Goal: Complete application form: Complete application form

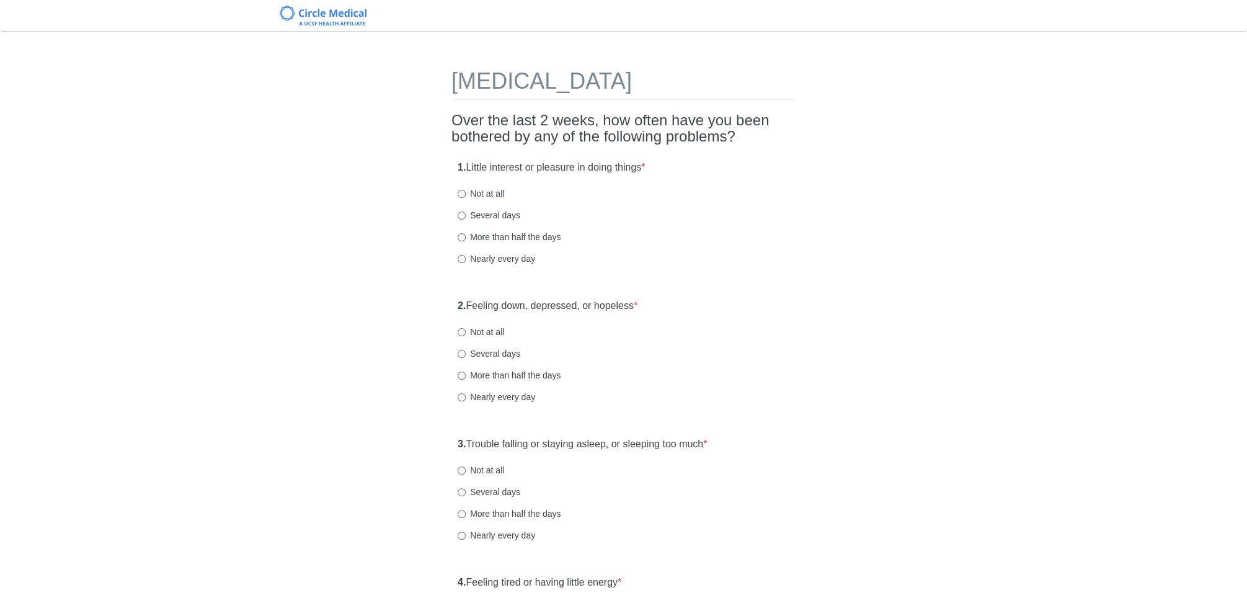
click at [507, 211] on label "Several days" at bounding box center [489, 215] width 63 height 12
click at [466, 211] on input "Several days" at bounding box center [462, 215] width 8 height 8
radio input "true"
click at [507, 216] on label "Several days" at bounding box center [489, 215] width 63 height 12
click at [466, 216] on input "Several days" at bounding box center [462, 215] width 8 height 8
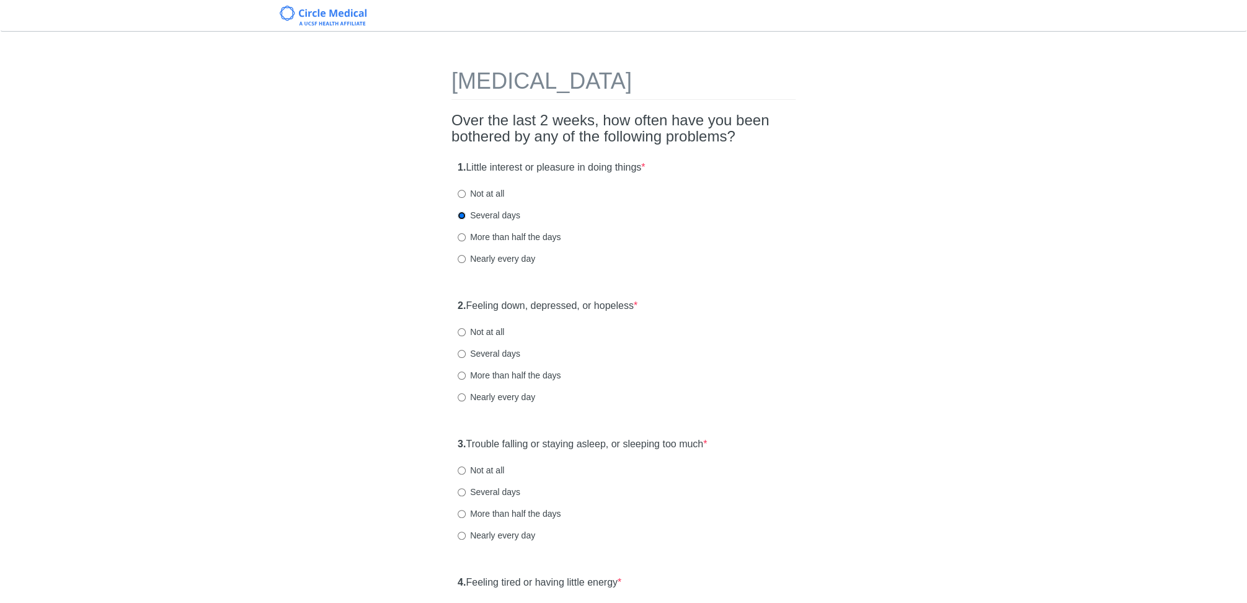
scroll to position [239, 0]
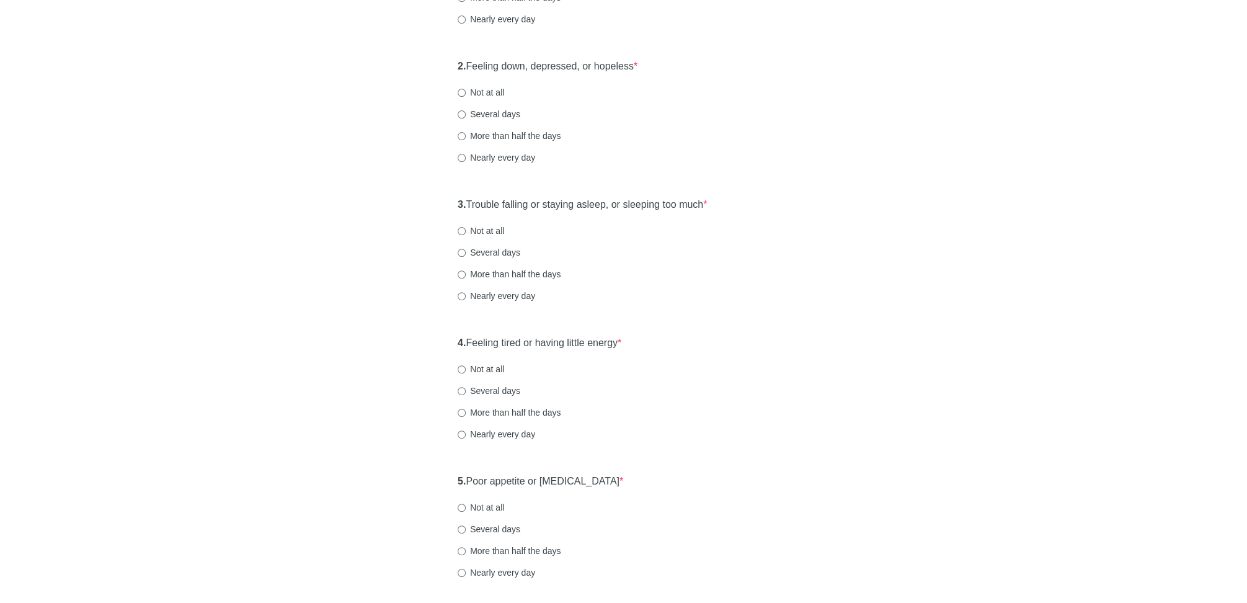
click at [497, 110] on label "Several days" at bounding box center [489, 114] width 63 height 12
click at [466, 110] on input "Several days" at bounding box center [462, 114] width 8 height 8
radio input "true"
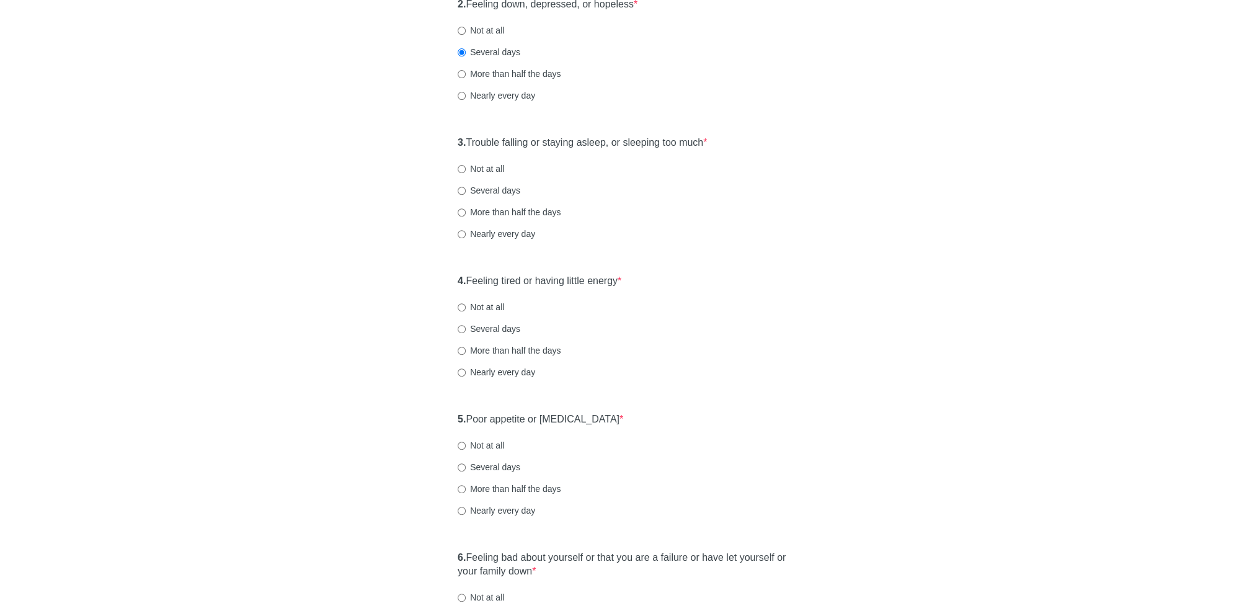
click at [496, 167] on label "Not at all" at bounding box center [481, 168] width 47 height 12
click at [466, 167] on input "Not at all" at bounding box center [462, 169] width 8 height 8
radio input "true"
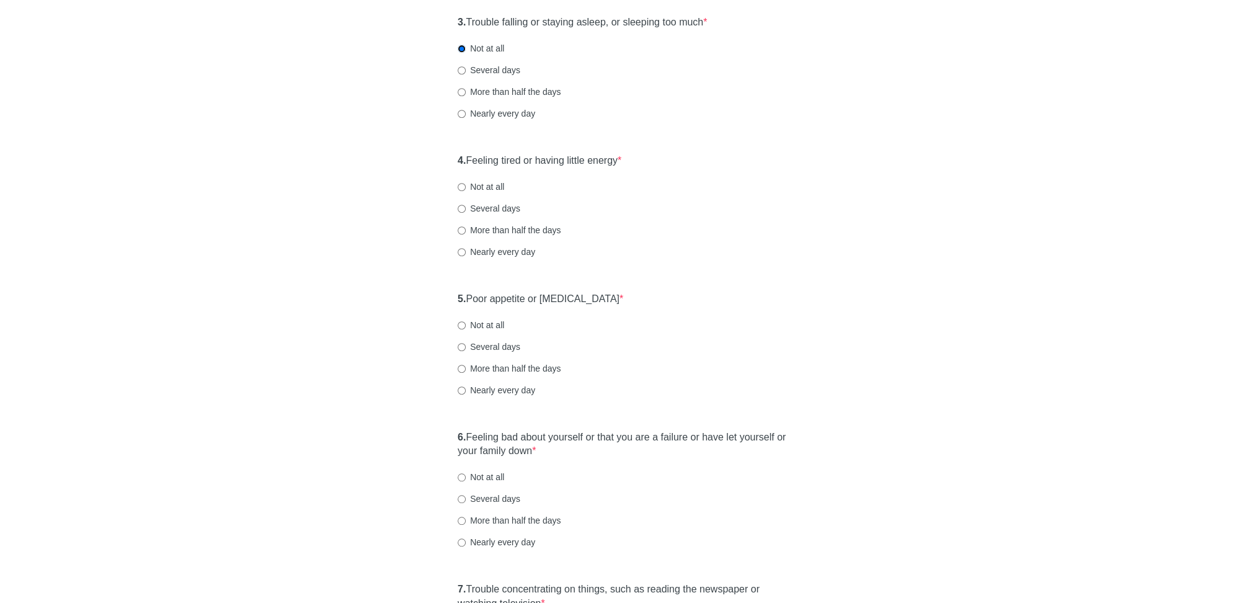
scroll to position [456, 0]
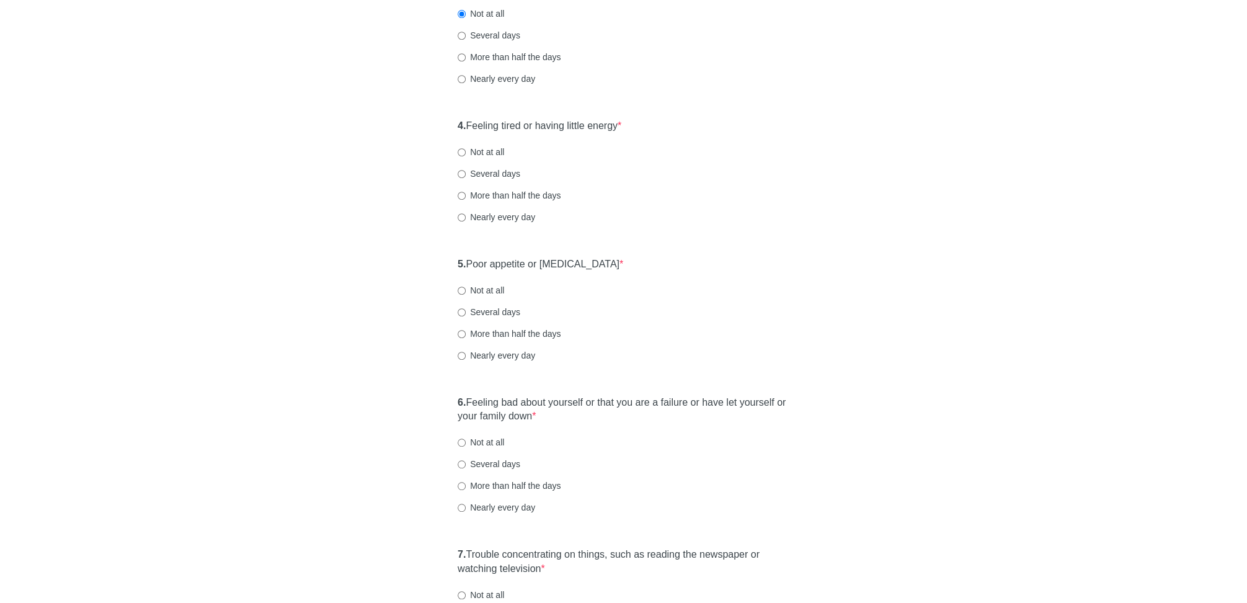
click at [491, 152] on label "Not at all" at bounding box center [481, 152] width 47 height 12
click at [466, 152] on input "Not at all" at bounding box center [462, 152] width 8 height 8
radio input "true"
click at [494, 286] on label "Not at all" at bounding box center [481, 290] width 47 height 12
click at [466, 286] on input "Not at all" at bounding box center [462, 290] width 8 height 8
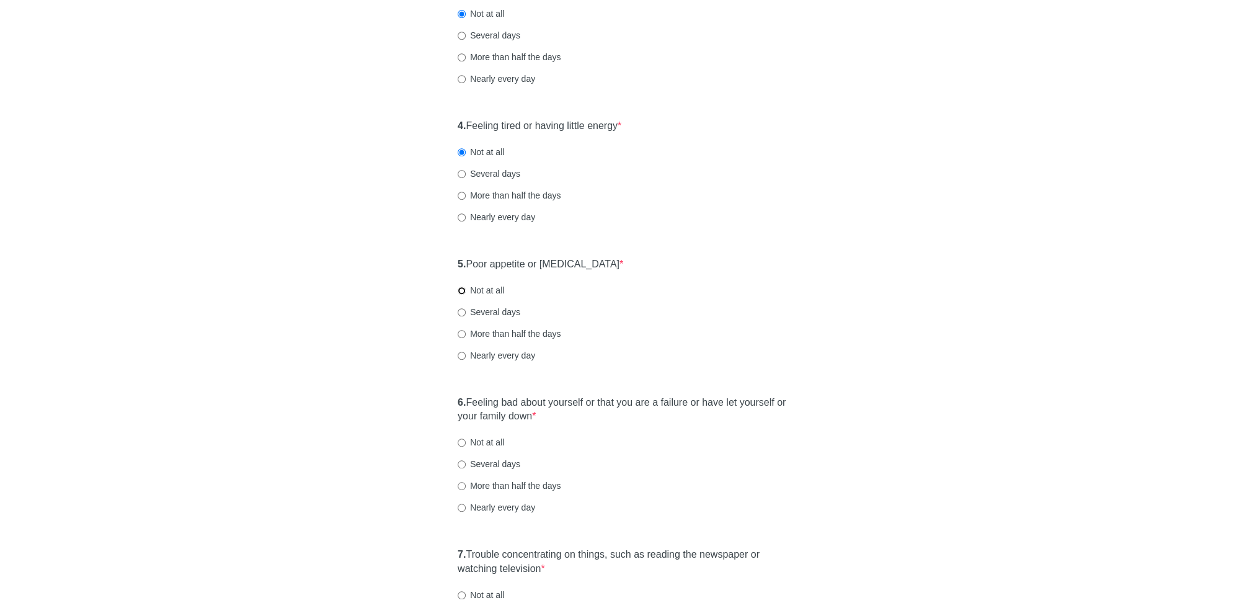
radio input "true"
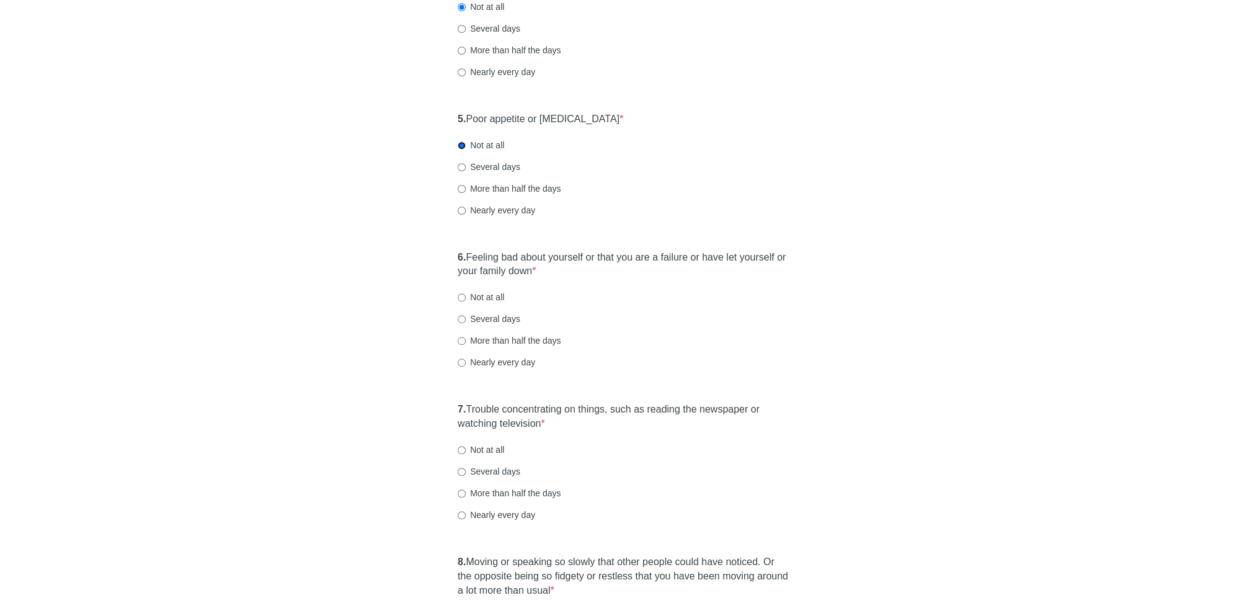
scroll to position [604, 0]
click at [491, 317] on label "Several days" at bounding box center [489, 316] width 63 height 12
click at [466, 317] on input "Several days" at bounding box center [462, 317] width 8 height 8
radio input "true"
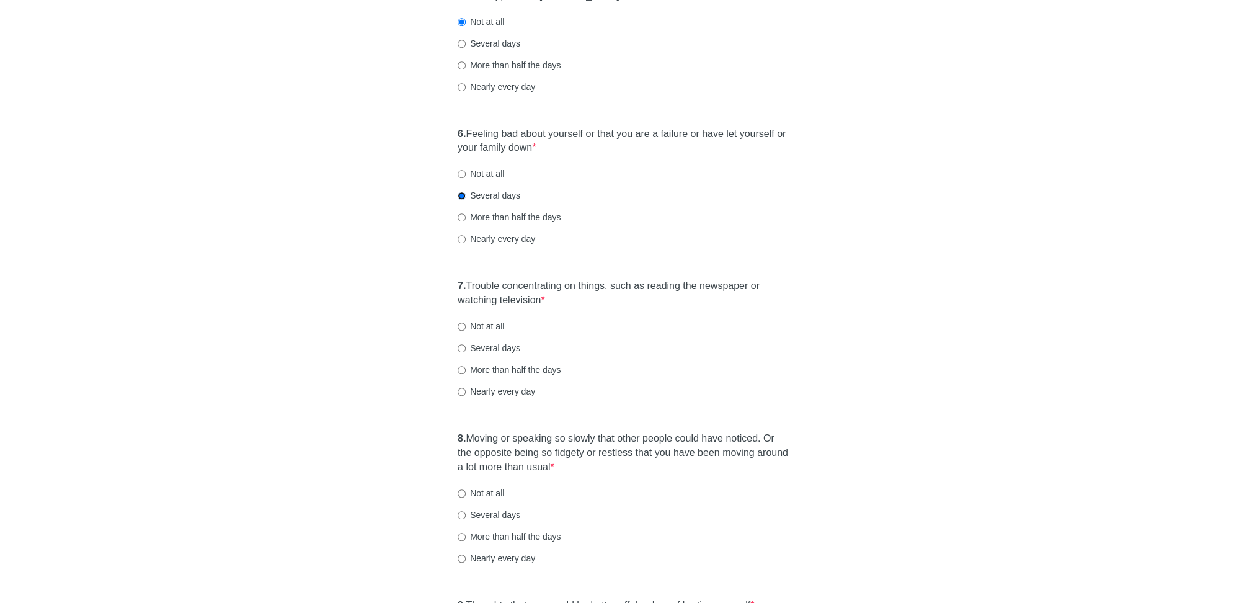
scroll to position [722, 0]
click at [499, 352] on label "Several days" at bounding box center [489, 350] width 63 height 12
click at [466, 352] on input "Several days" at bounding box center [462, 351] width 8 height 8
radio input "true"
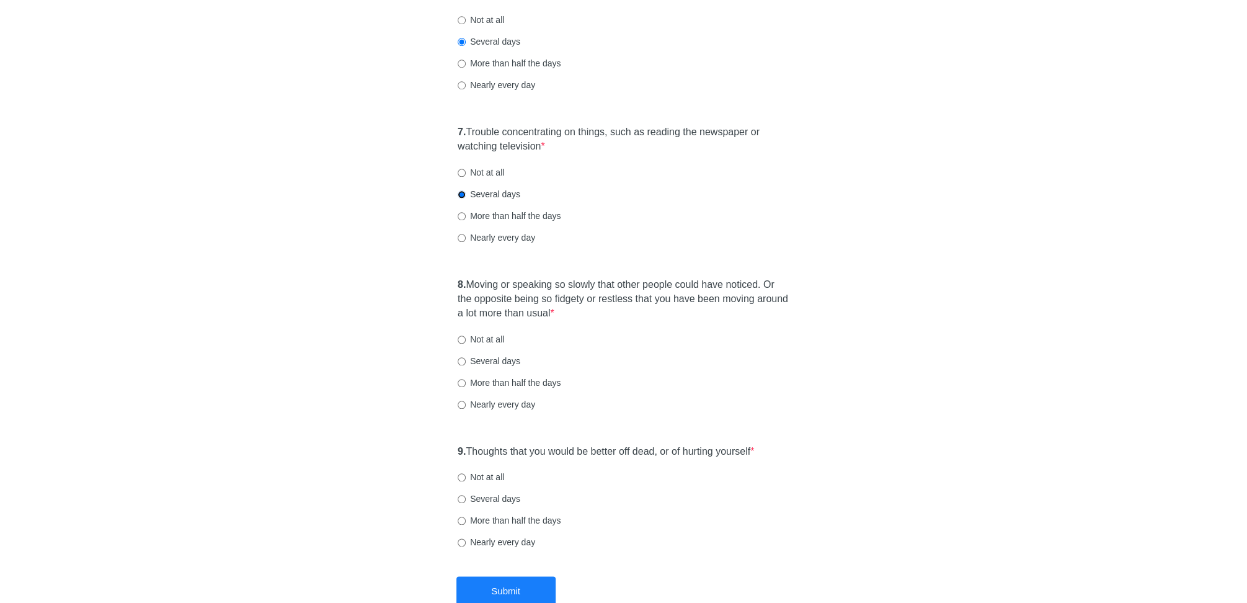
scroll to position [914, 0]
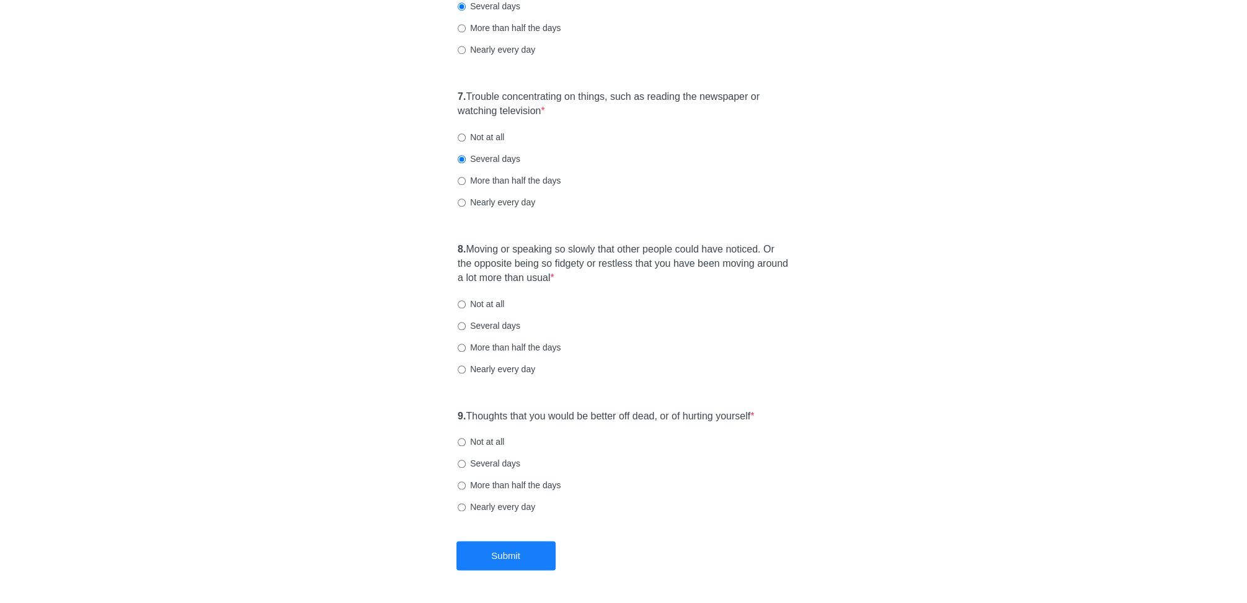
click at [485, 307] on label "Not at all" at bounding box center [481, 304] width 47 height 12
click at [466, 307] on input "Not at all" at bounding box center [462, 304] width 8 height 8
radio input "true"
click at [497, 438] on label "Not at all" at bounding box center [481, 441] width 47 height 12
click at [466, 438] on input "Not at all" at bounding box center [462, 442] width 8 height 8
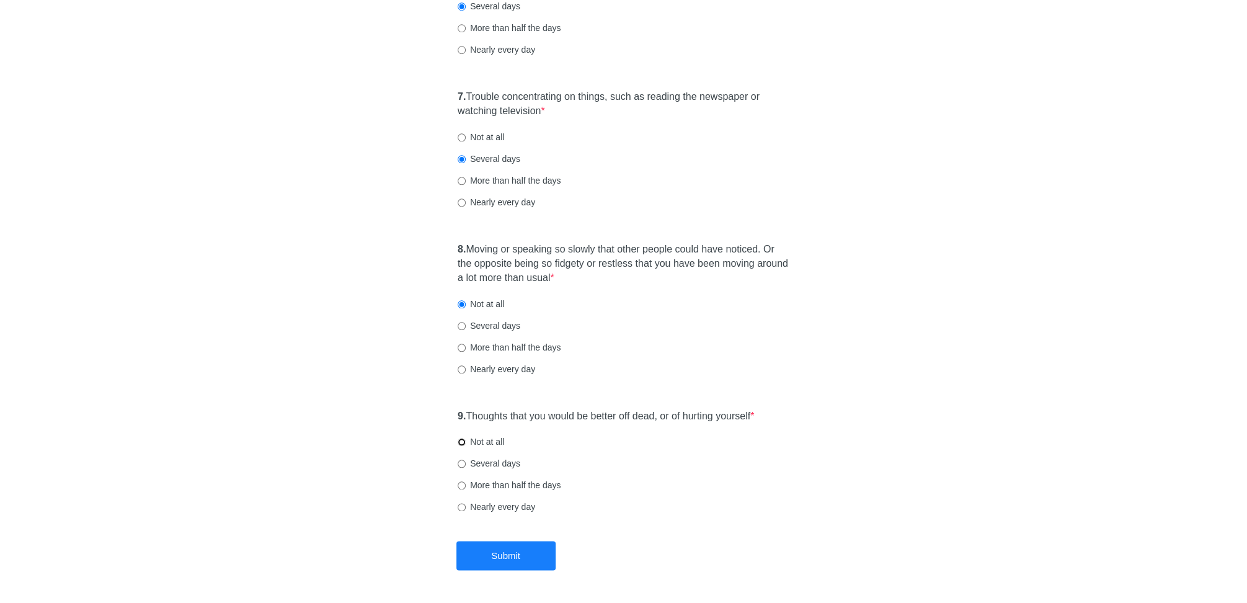
radio input "true"
click at [495, 558] on button "Submit" at bounding box center [505, 555] width 99 height 29
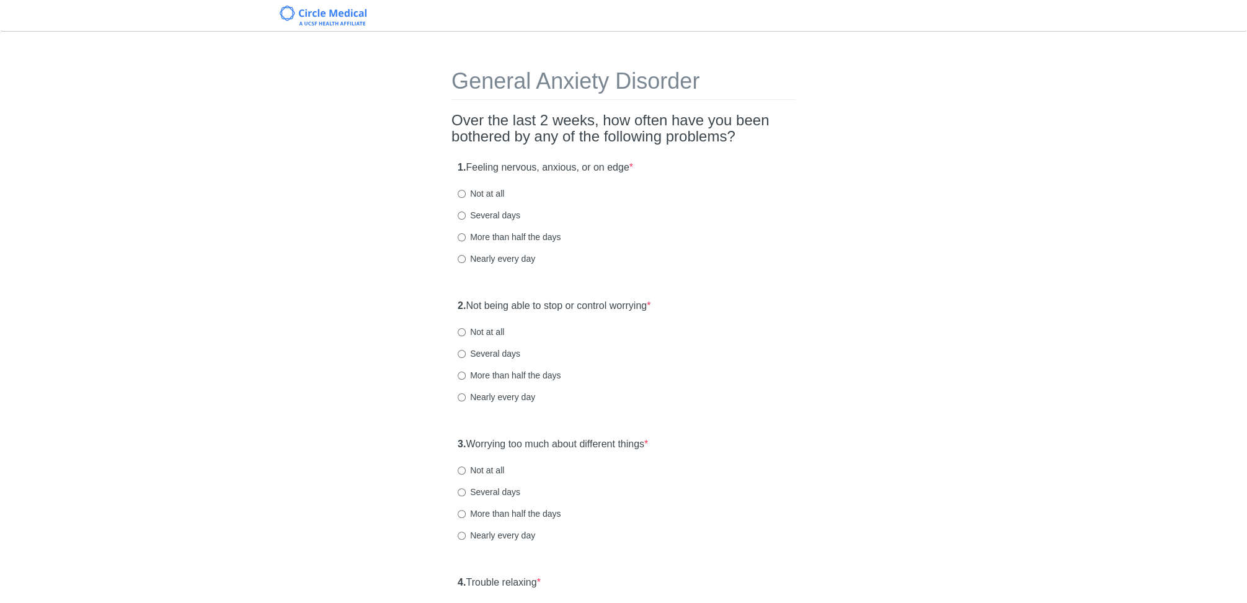
click at [498, 195] on label "Not at all" at bounding box center [481, 193] width 47 height 12
click at [466, 195] on input "Not at all" at bounding box center [462, 194] width 8 height 8
radio input "true"
click at [497, 332] on label "Not at all" at bounding box center [481, 332] width 47 height 12
click at [466, 332] on input "Not at all" at bounding box center [462, 332] width 8 height 8
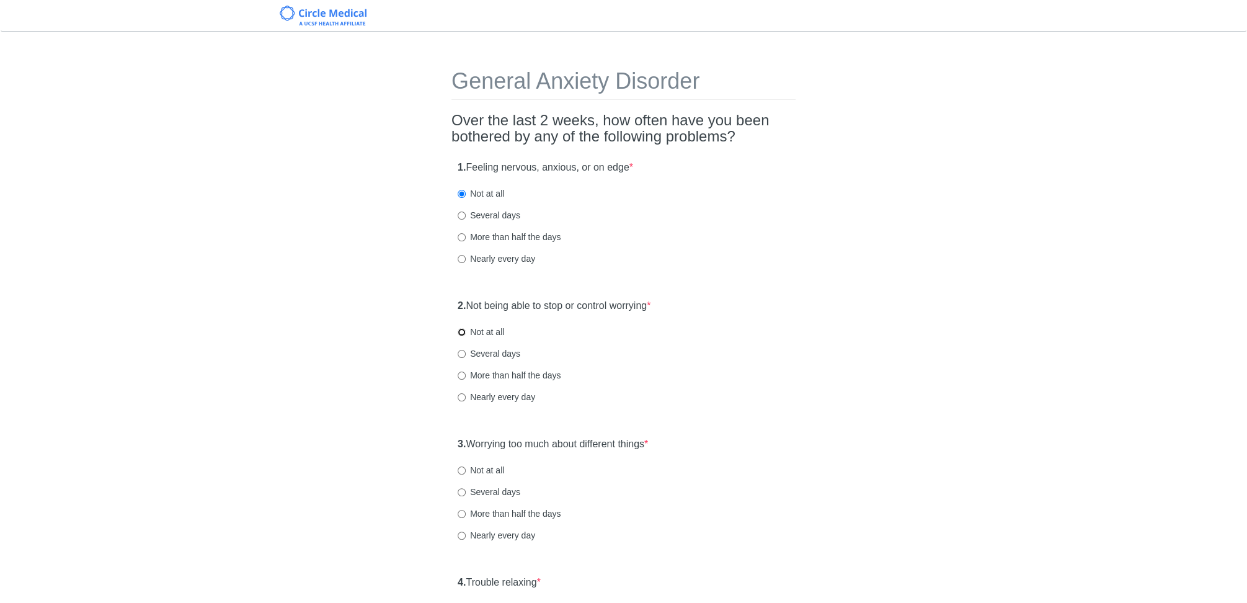
radio input "true"
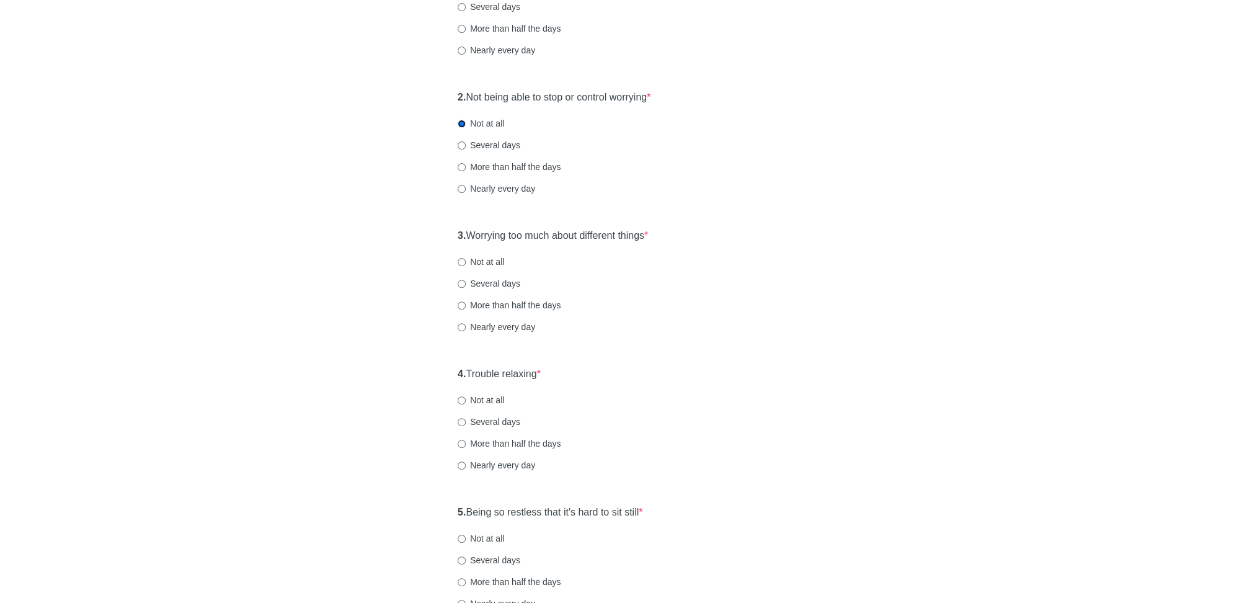
scroll to position [213, 0]
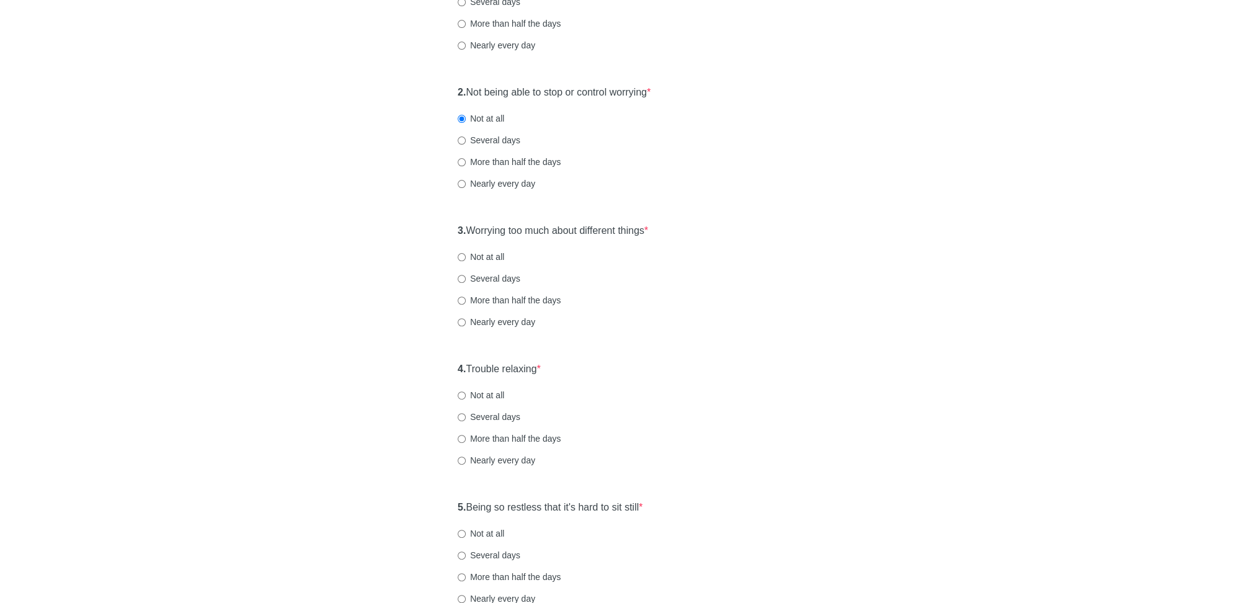
click at [503, 277] on label "Several days" at bounding box center [489, 278] width 63 height 12
click at [466, 277] on input "Several days" at bounding box center [462, 279] width 8 height 8
radio input "true"
click at [502, 255] on label "Not at all" at bounding box center [481, 257] width 47 height 12
click at [466, 255] on input "Not at all" at bounding box center [462, 257] width 8 height 8
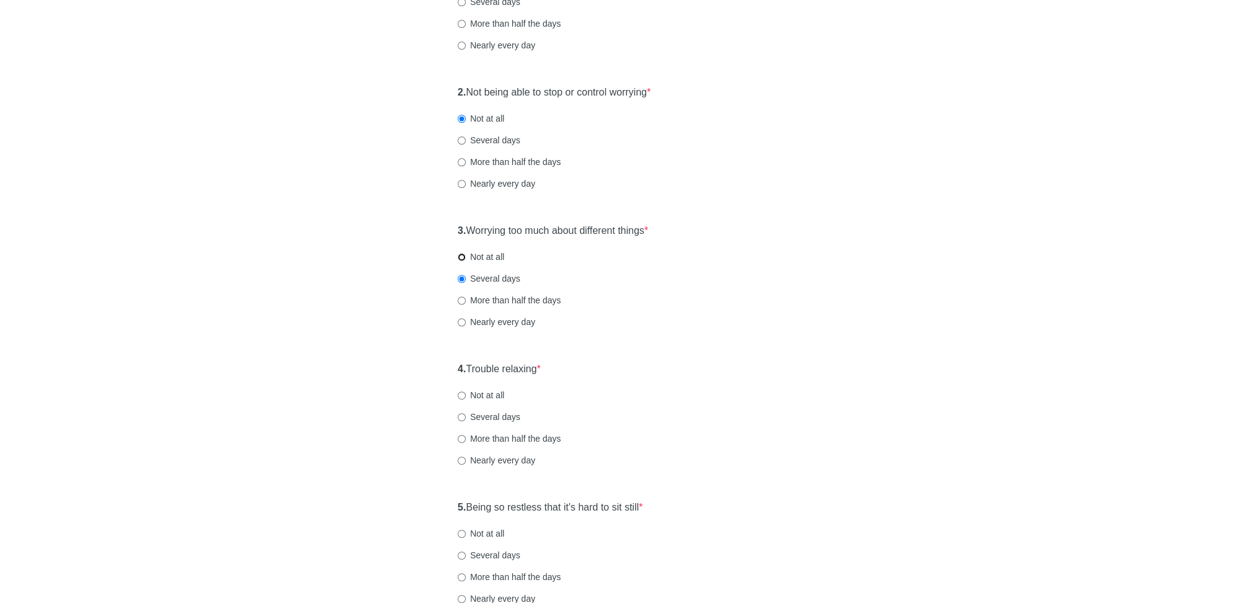
radio input "true"
click at [508, 279] on label "Several days" at bounding box center [489, 278] width 63 height 12
click at [466, 279] on input "Several days" at bounding box center [462, 279] width 8 height 8
radio input "true"
click at [462, 255] on input "Not at all" at bounding box center [462, 257] width 8 height 8
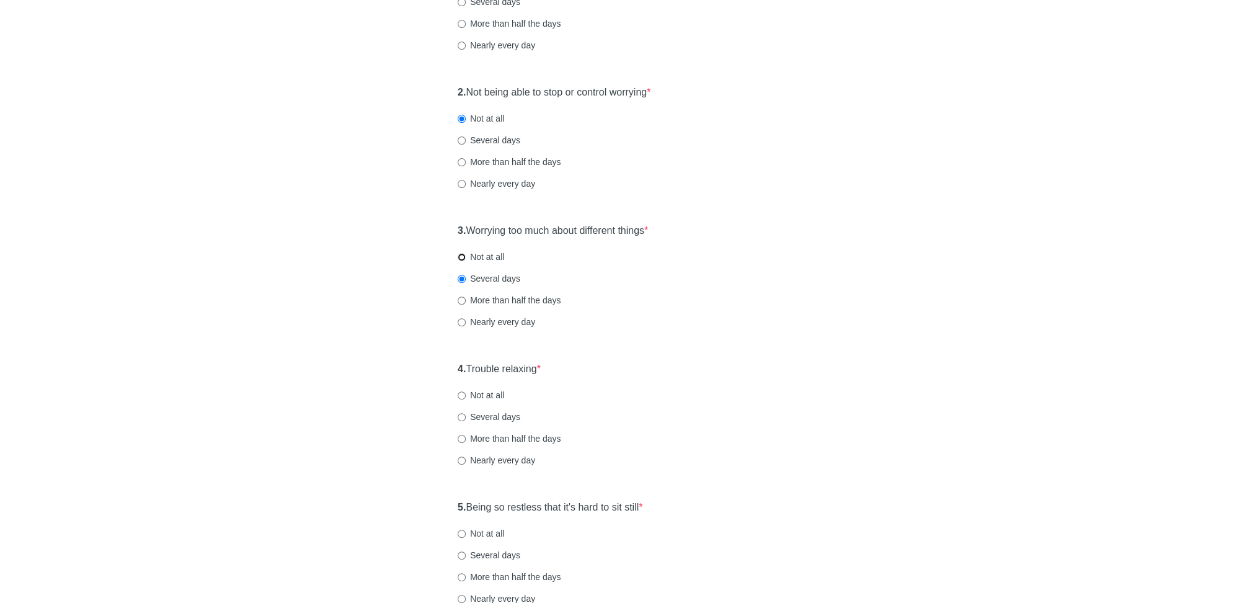
radio input "true"
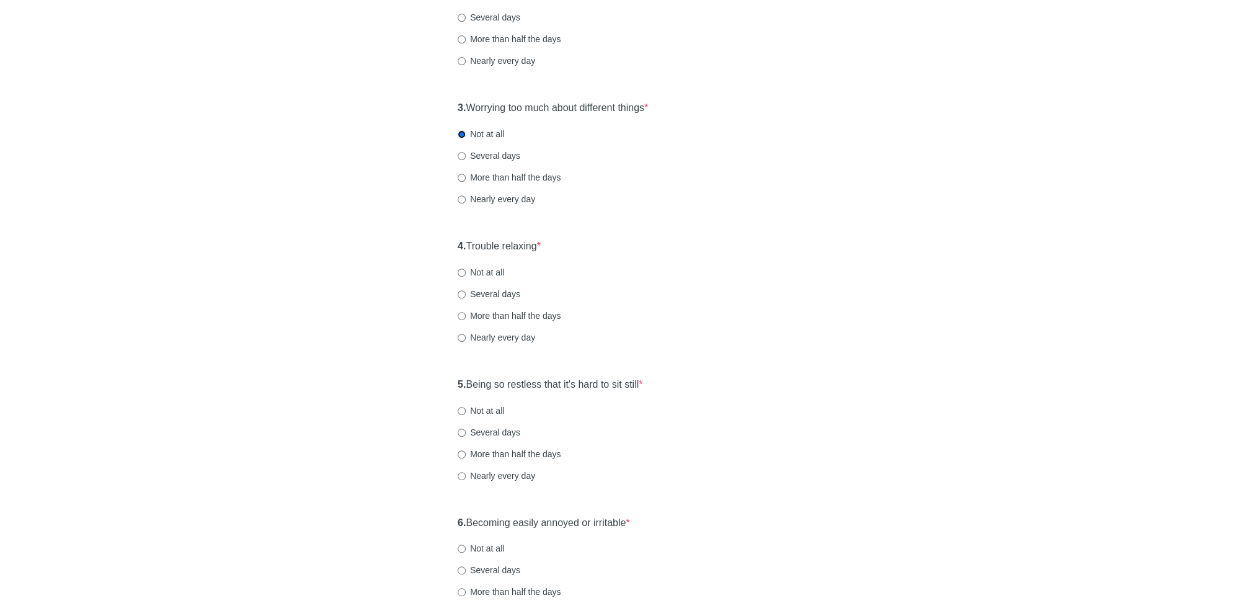
scroll to position [341, 0]
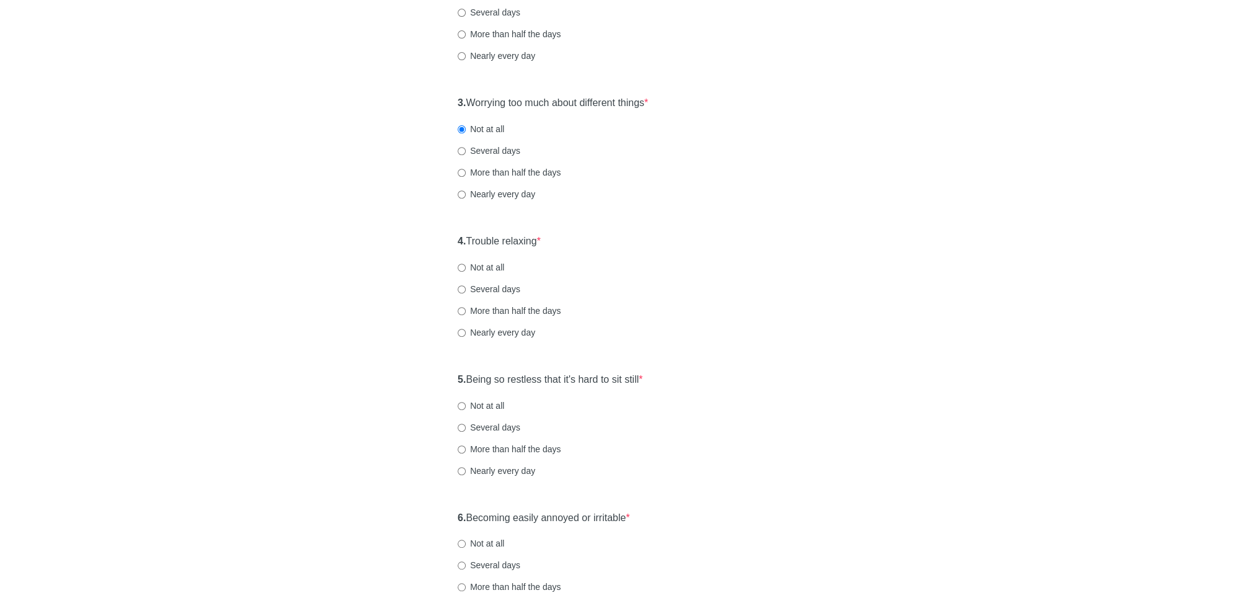
click at [492, 266] on label "Not at all" at bounding box center [481, 267] width 47 height 12
click at [466, 266] on input "Not at all" at bounding box center [462, 268] width 8 height 8
radio input "true"
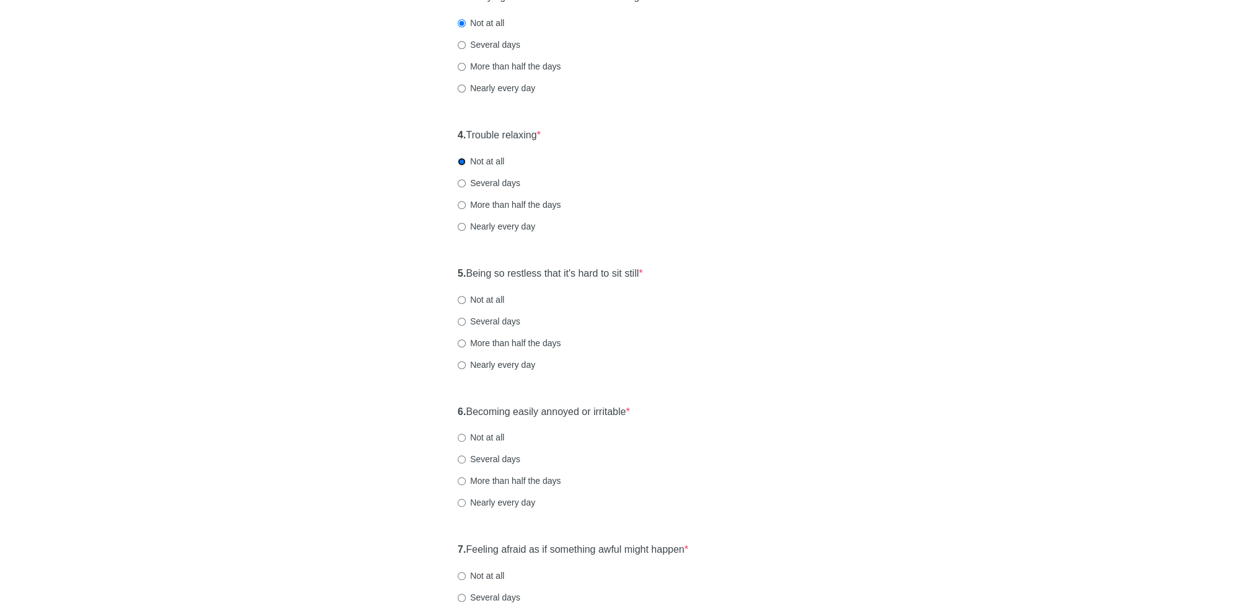
scroll to position [456, 0]
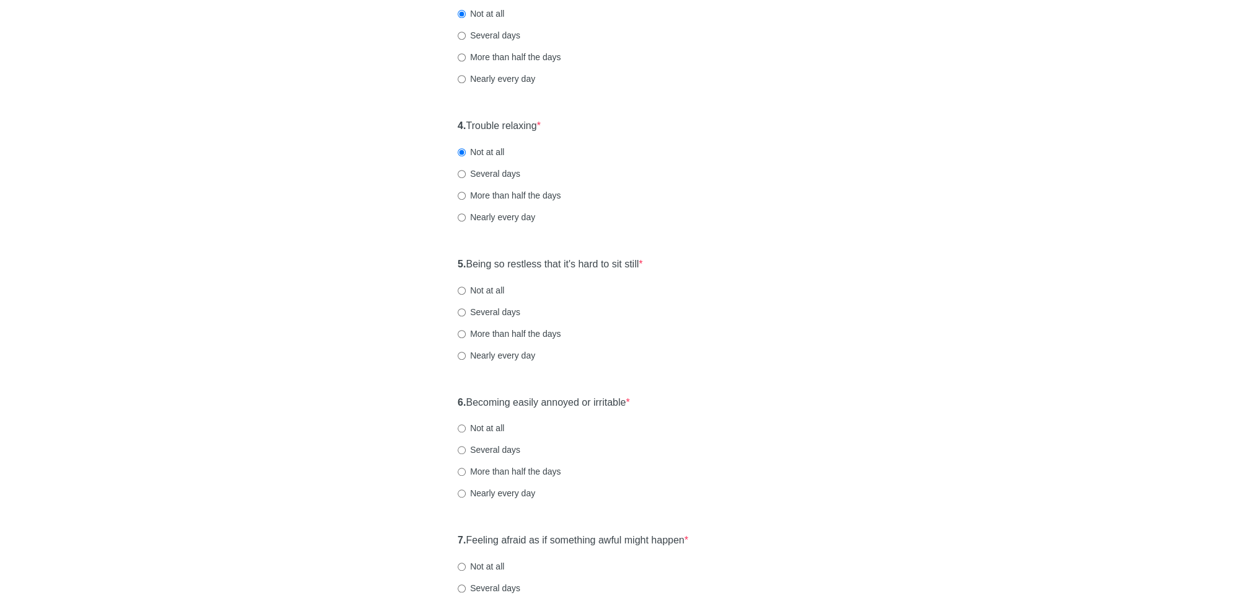
click at [483, 293] on label "Not at all" at bounding box center [481, 290] width 47 height 12
click at [466, 293] on input "Not at all" at bounding box center [462, 290] width 8 height 8
radio input "true"
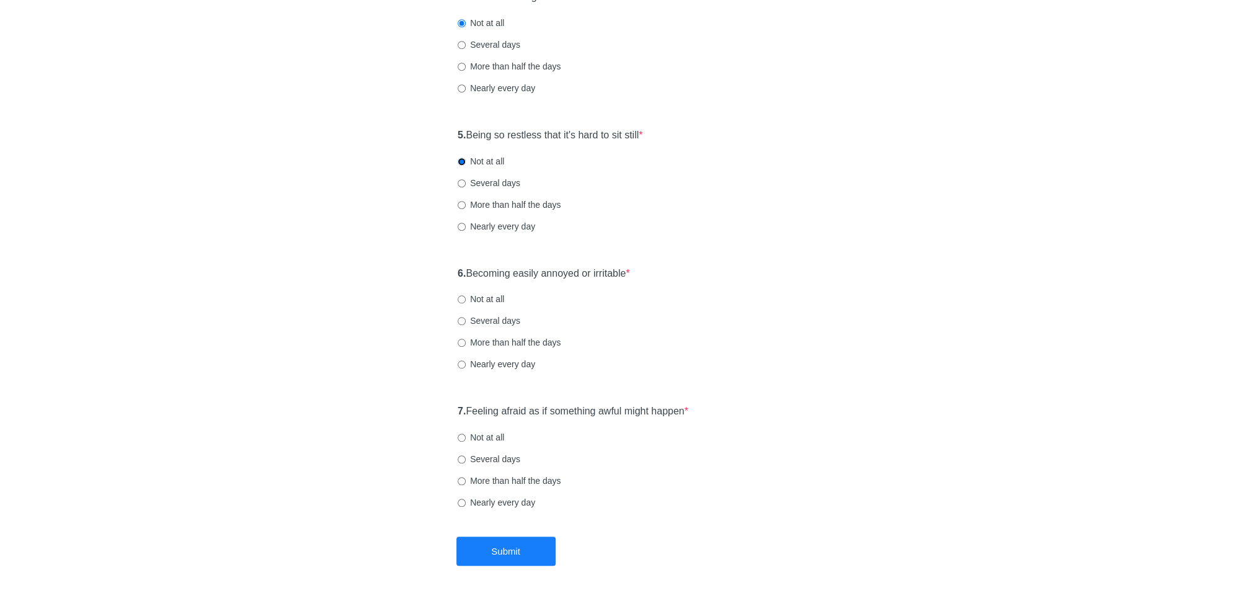
scroll to position [597, 0]
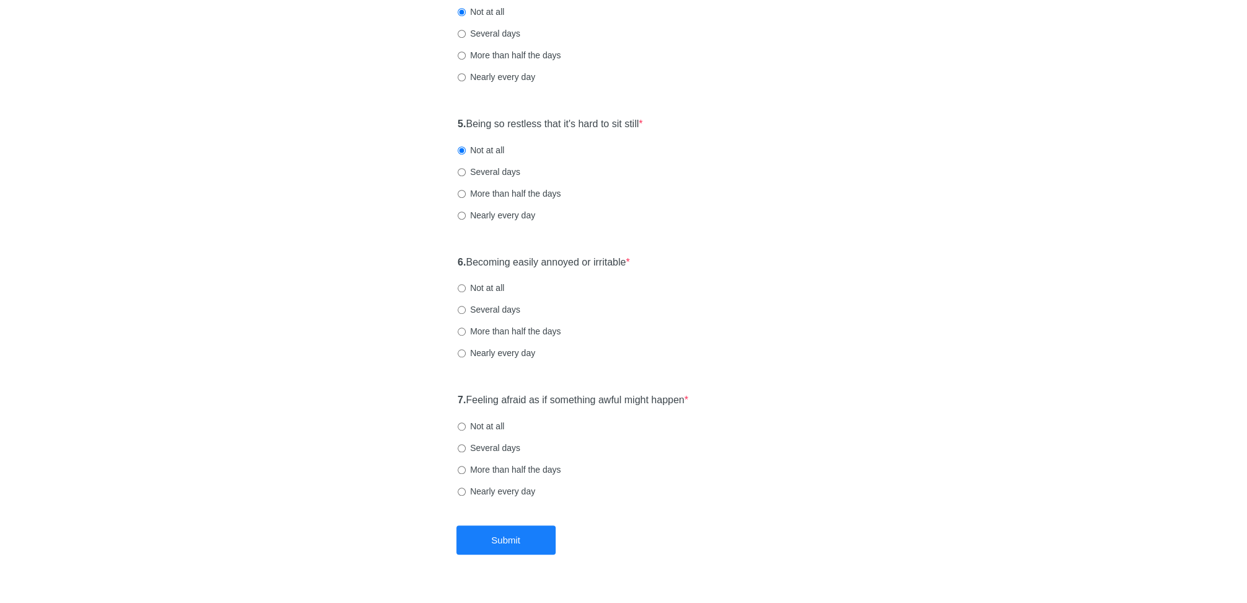
click at [492, 286] on label "Not at all" at bounding box center [481, 288] width 47 height 12
click at [466, 286] on input "Not at all" at bounding box center [462, 288] width 8 height 8
radio input "true"
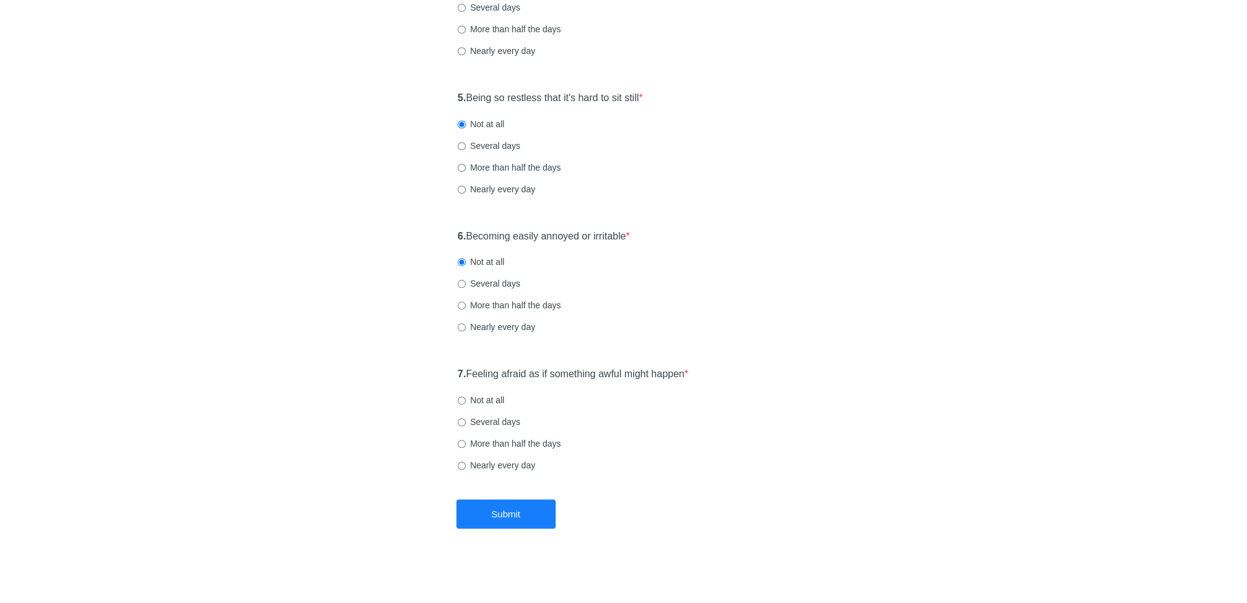
click at [489, 397] on label "Not at all" at bounding box center [481, 400] width 47 height 12
click at [466, 397] on input "Not at all" at bounding box center [462, 400] width 8 height 8
radio input "true"
click at [492, 525] on button "Submit" at bounding box center [505, 513] width 99 height 29
